Goal: Entertainment & Leisure: Consume media (video, audio)

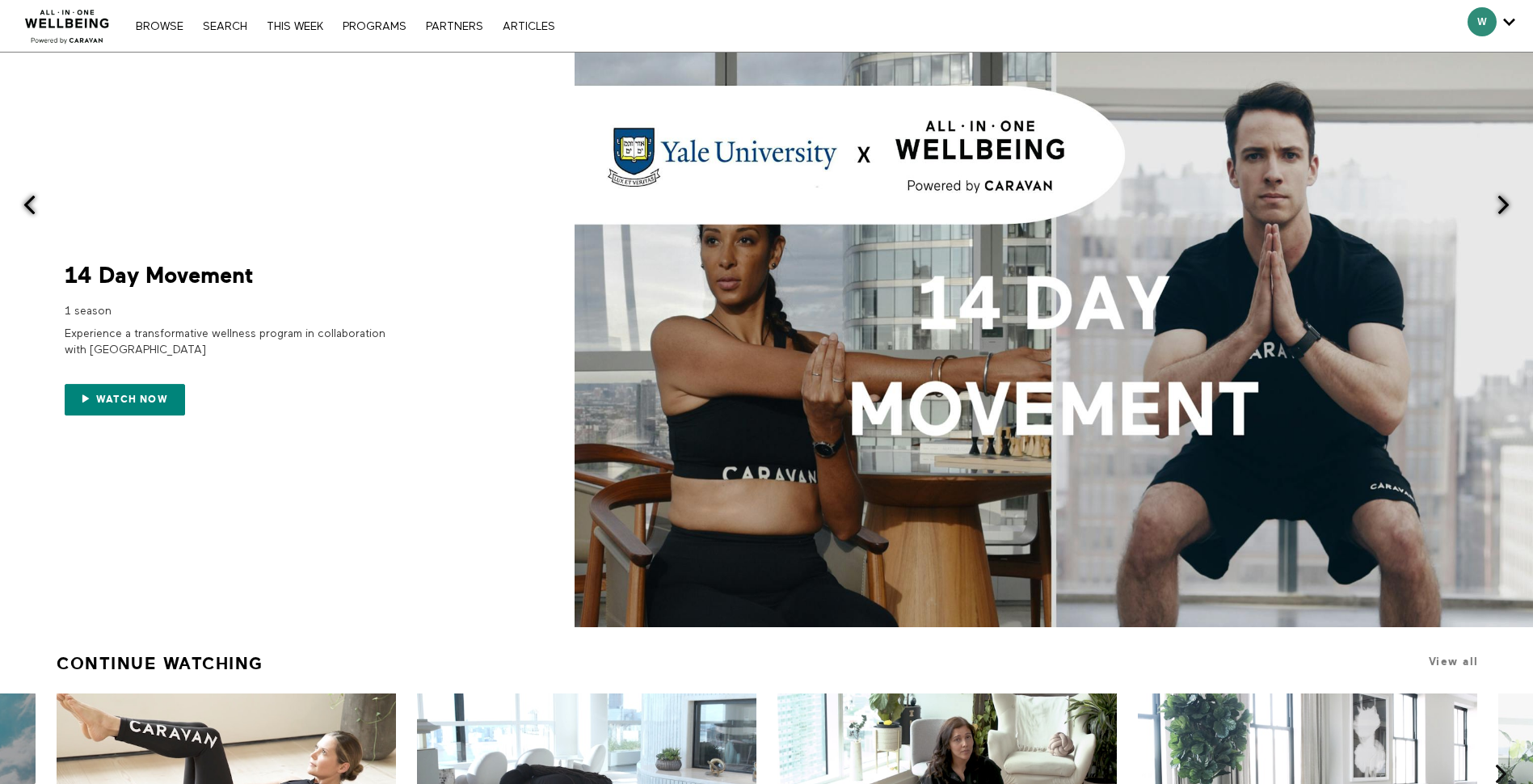
scroll to position [252, 0]
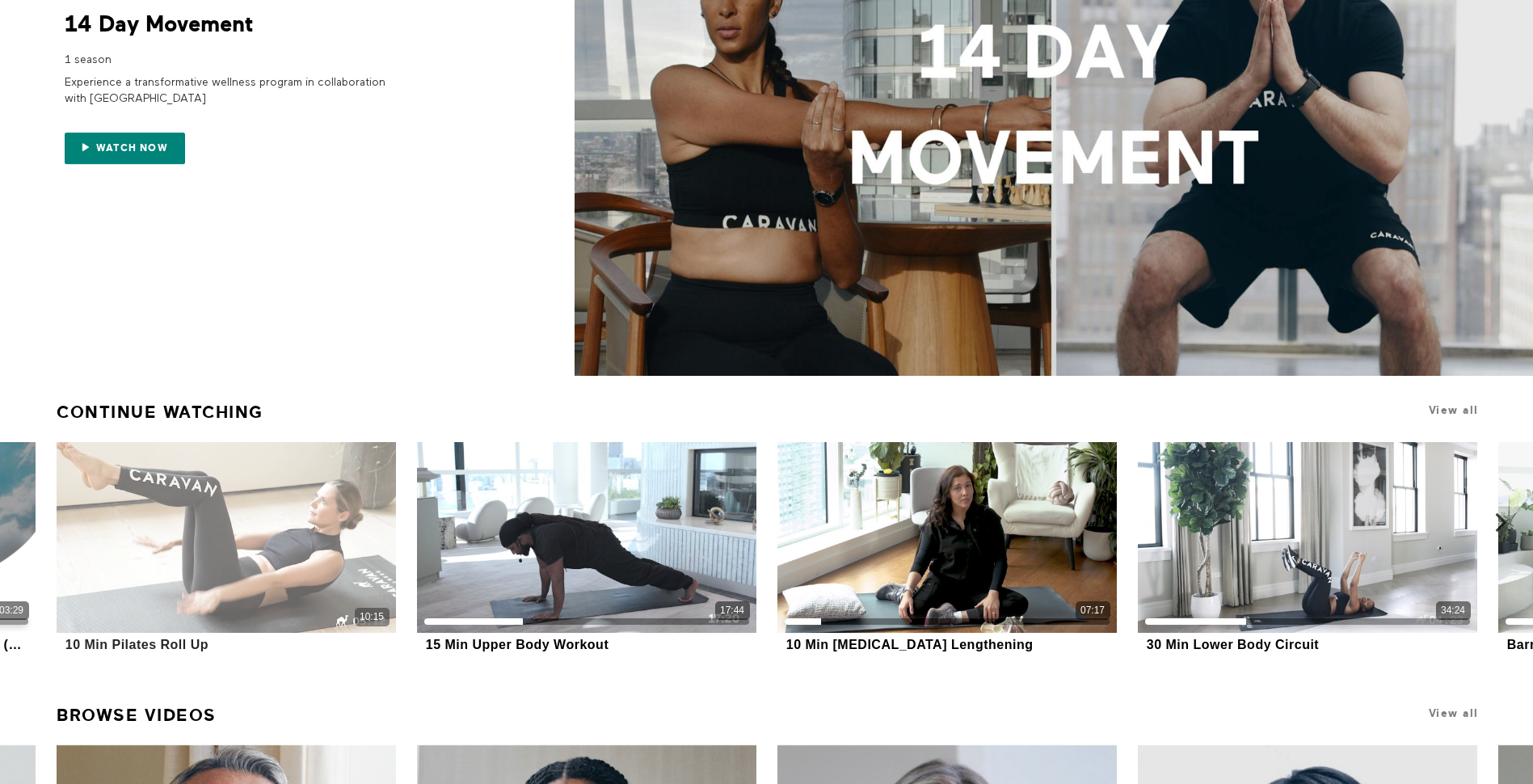
click at [234, 524] on icon at bounding box center [226, 538] width 48 height 28
